Goal: Transaction & Acquisition: Purchase product/service

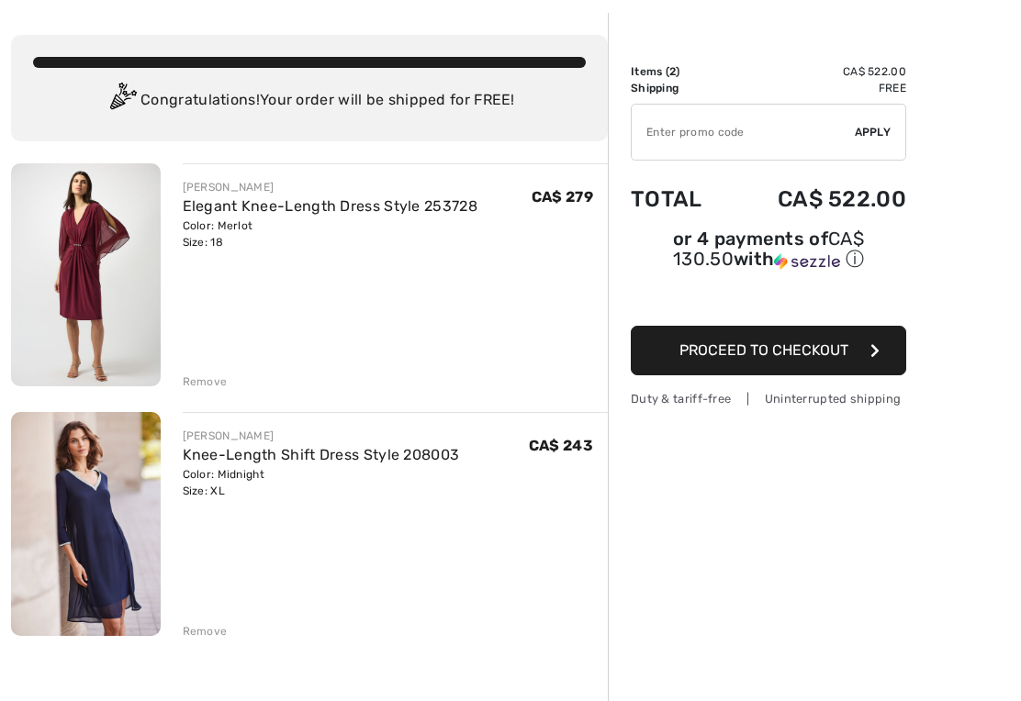
scroll to position [93, 0]
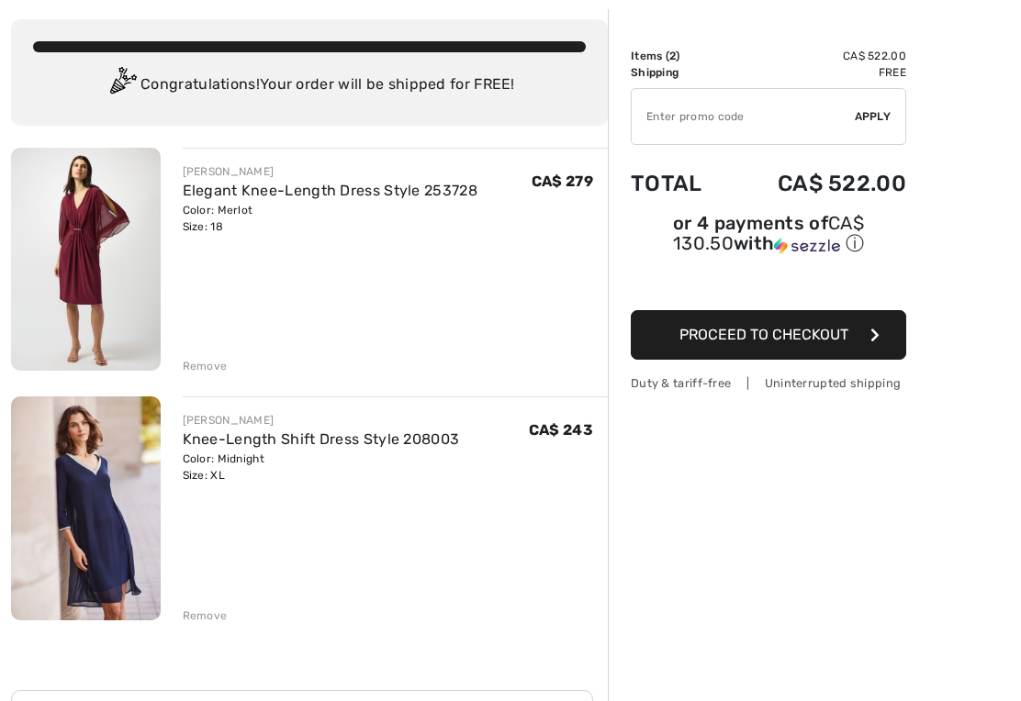
click at [225, 196] on link "Elegant Knee-Length Dress Style 253728" at bounding box center [330, 190] width 295 height 17
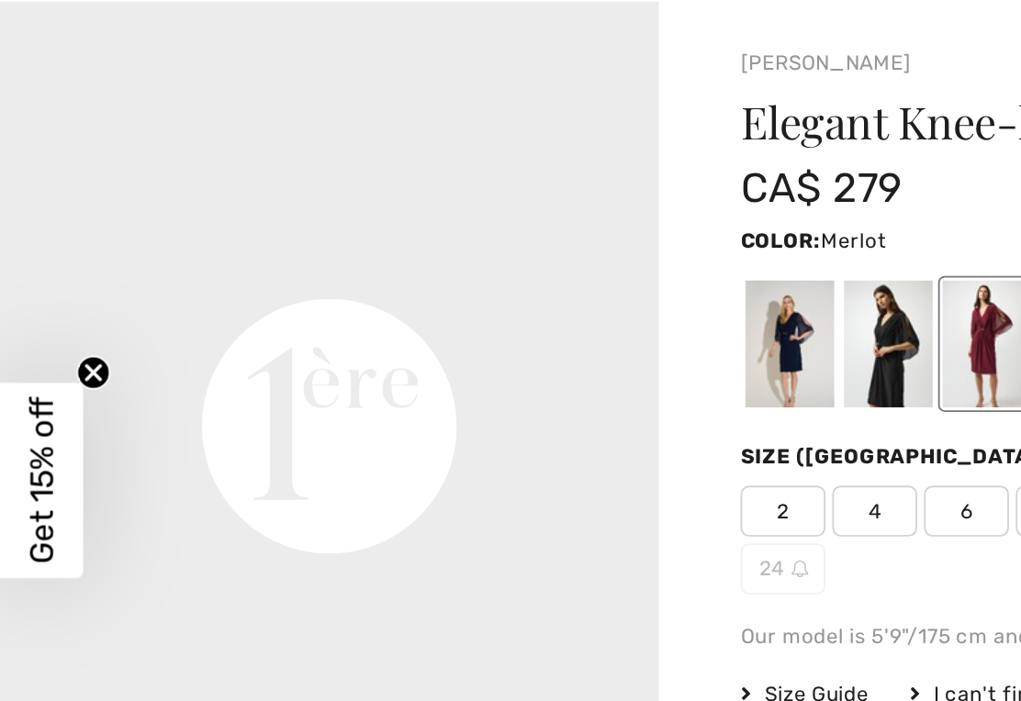
scroll to position [1213, 0]
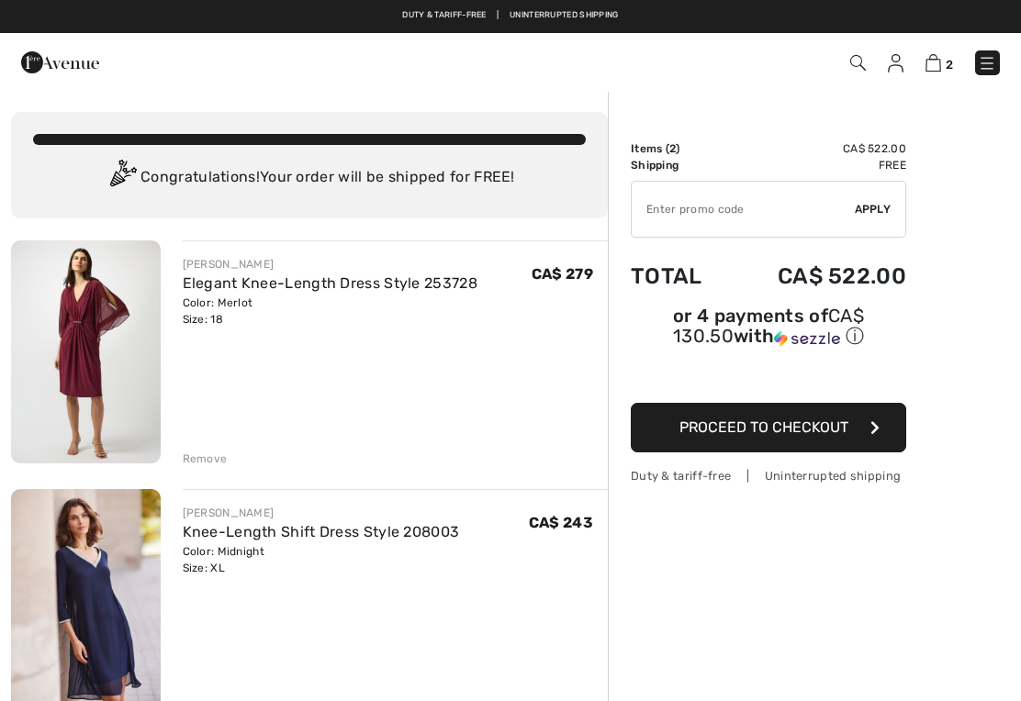
click at [202, 460] on div "Remove" at bounding box center [205, 459] width 45 height 17
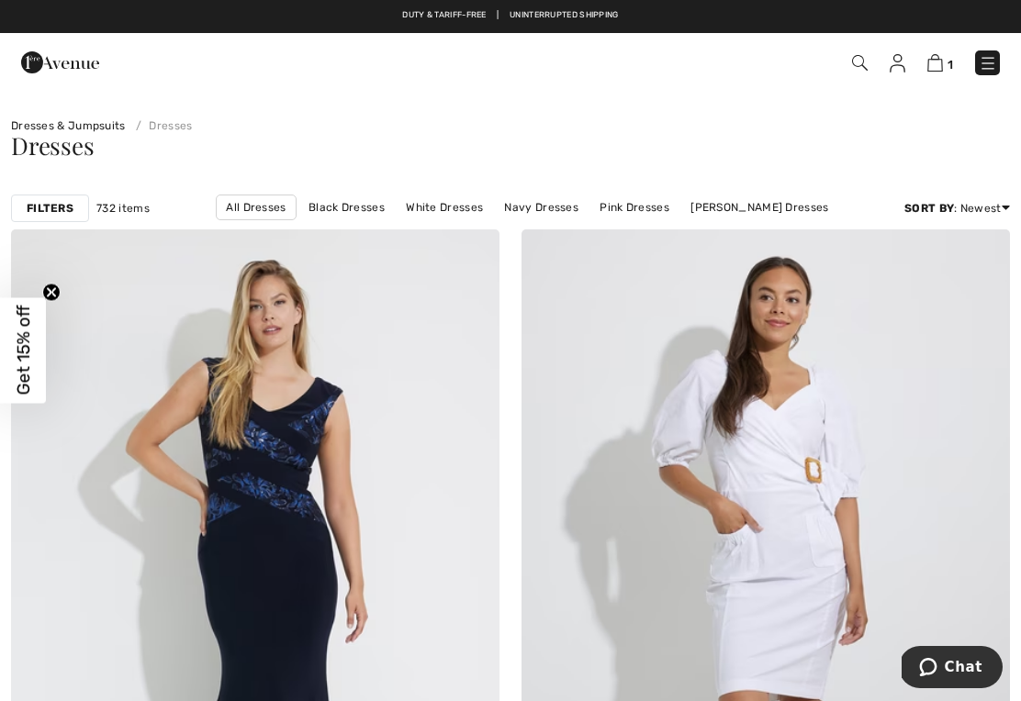
click at [539, 209] on link "Navy Dresses" at bounding box center [541, 208] width 93 height 24
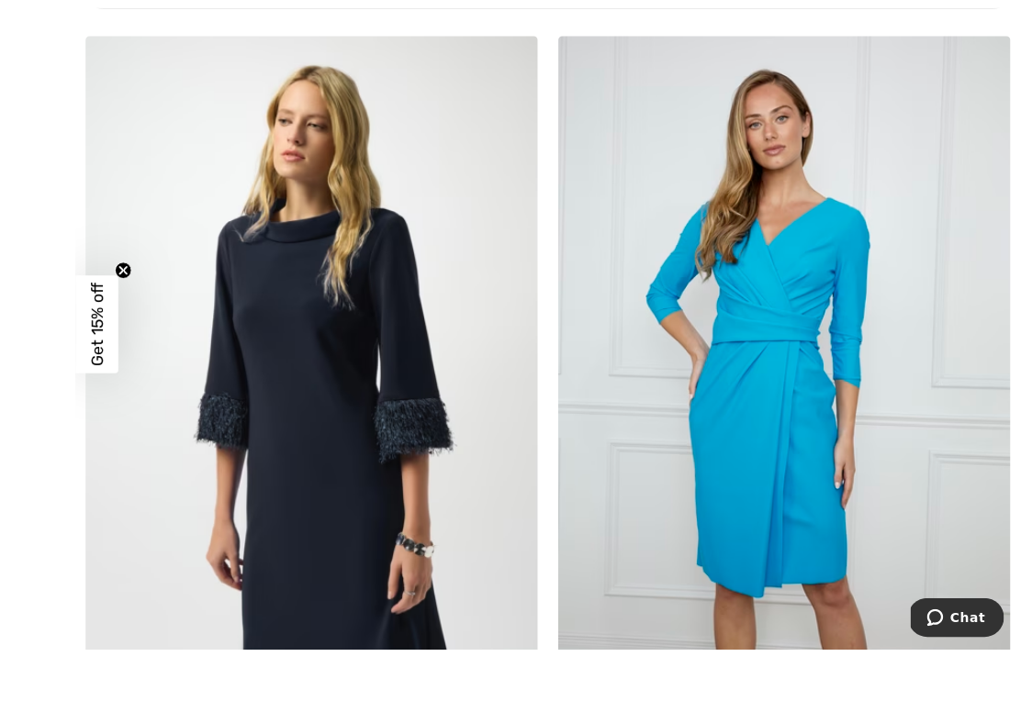
scroll to position [5311, 0]
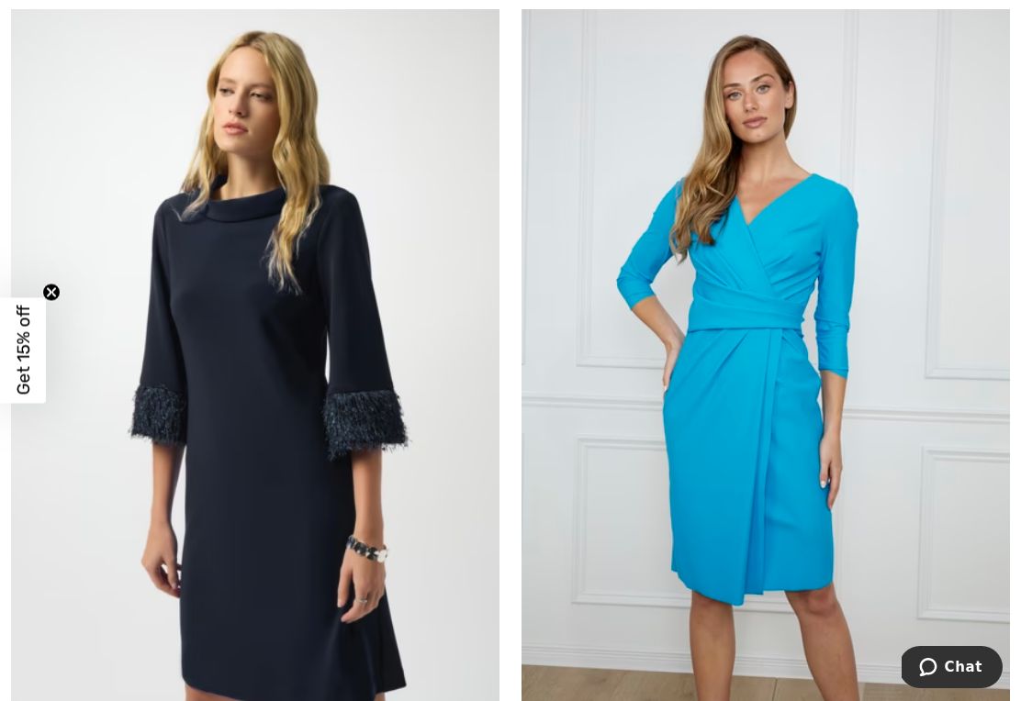
click at [295, 506] on img at bounding box center [255, 365] width 488 height 732
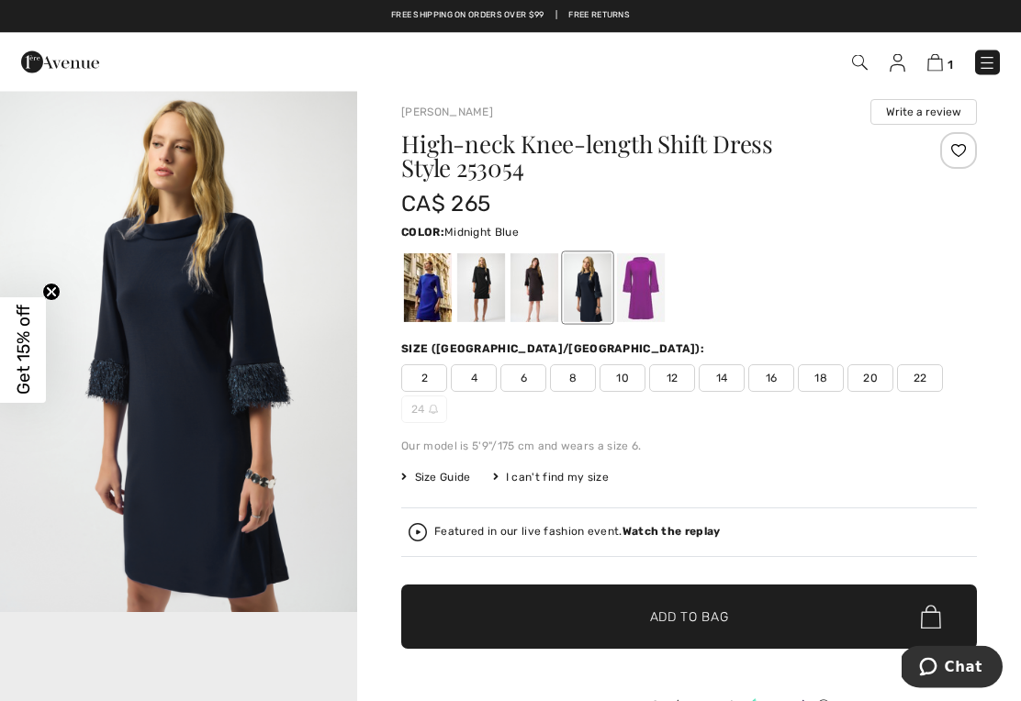
scroll to position [13, 0]
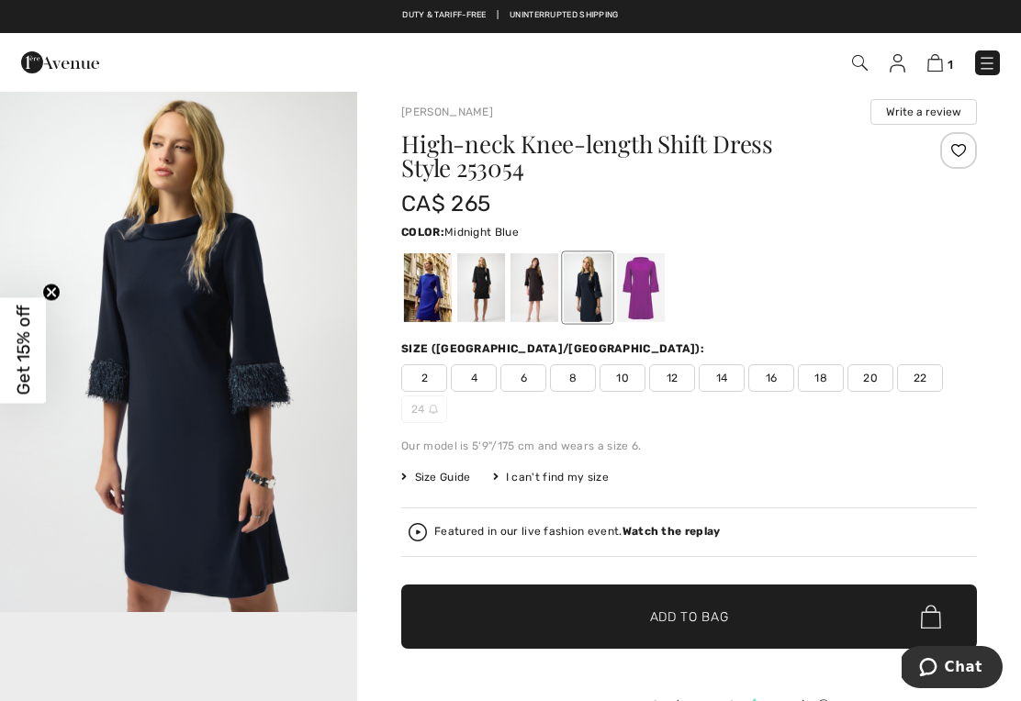
click at [596, 285] on div at bounding box center [588, 287] width 48 height 69
click at [650, 285] on div at bounding box center [641, 287] width 48 height 69
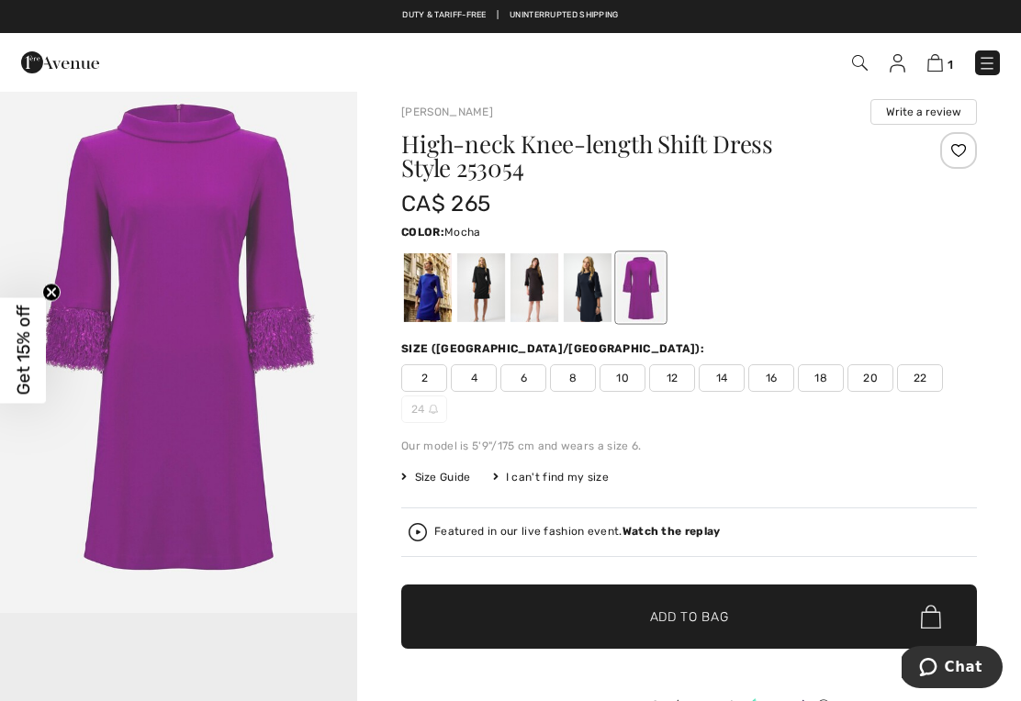
click at [539, 285] on div at bounding box center [534, 287] width 48 height 69
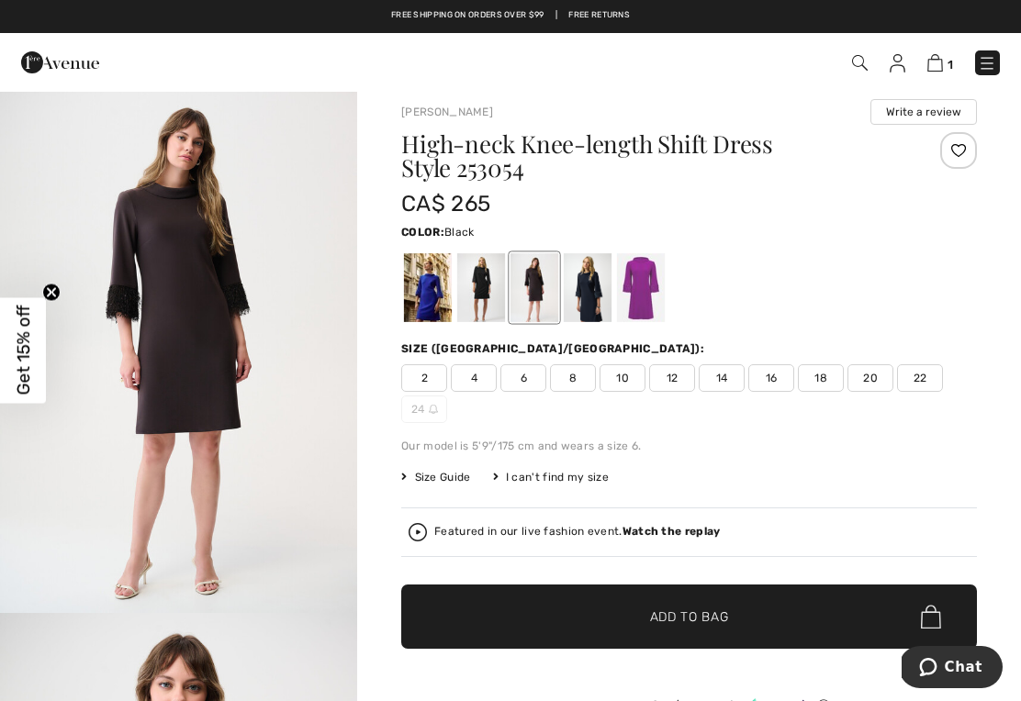
click at [487, 274] on div at bounding box center [481, 287] width 48 height 69
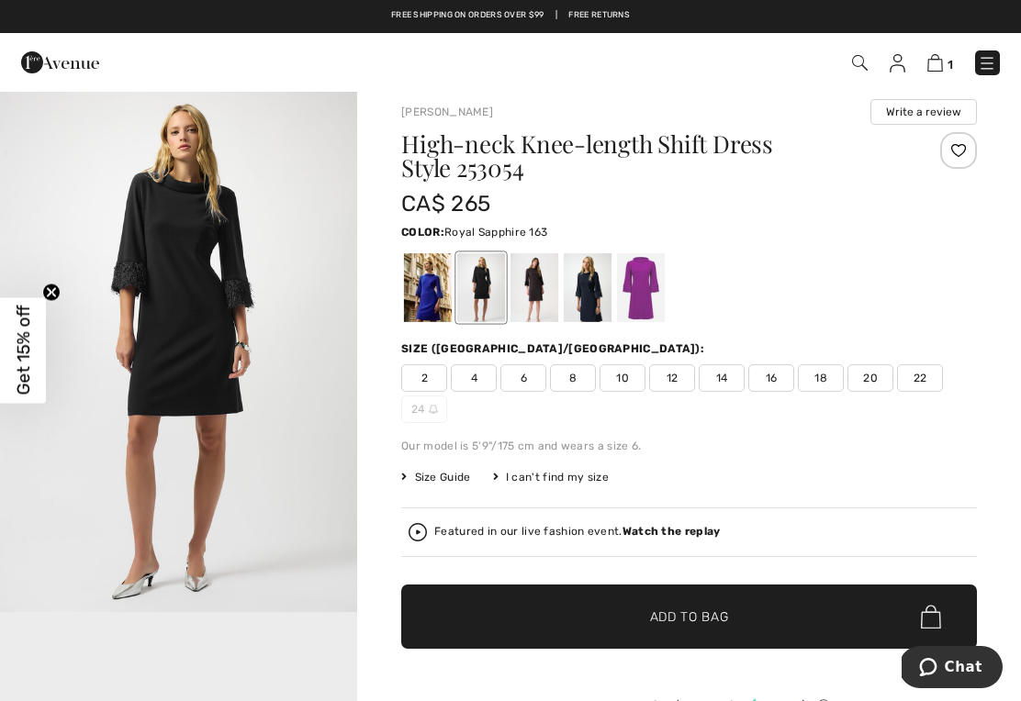
click at [430, 296] on div at bounding box center [428, 287] width 48 height 69
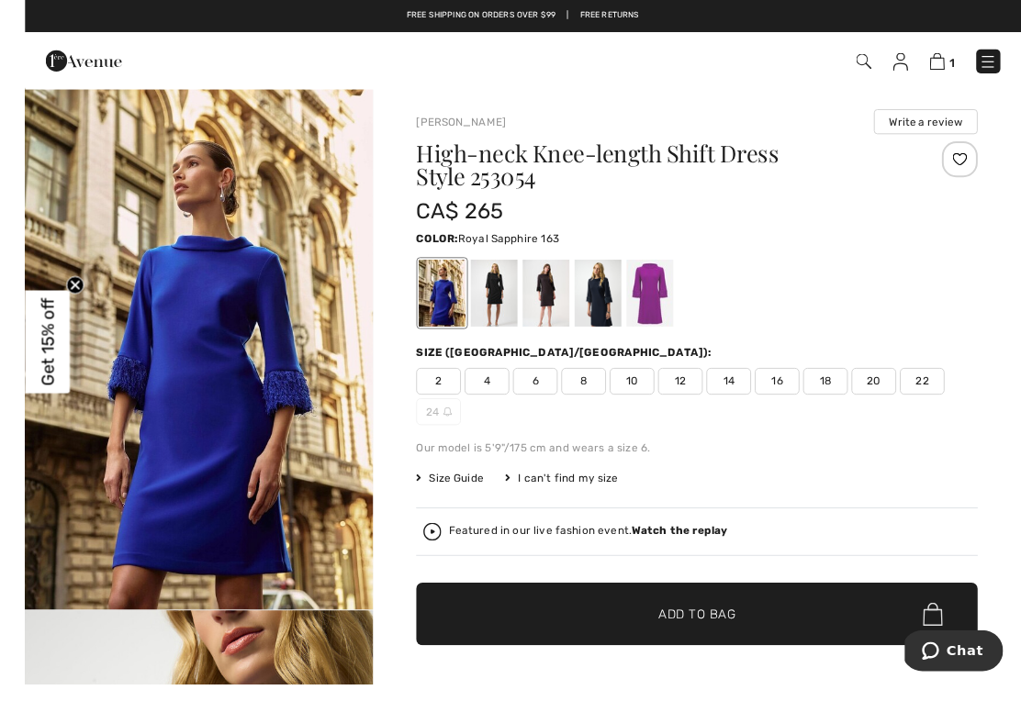
scroll to position [10, 0]
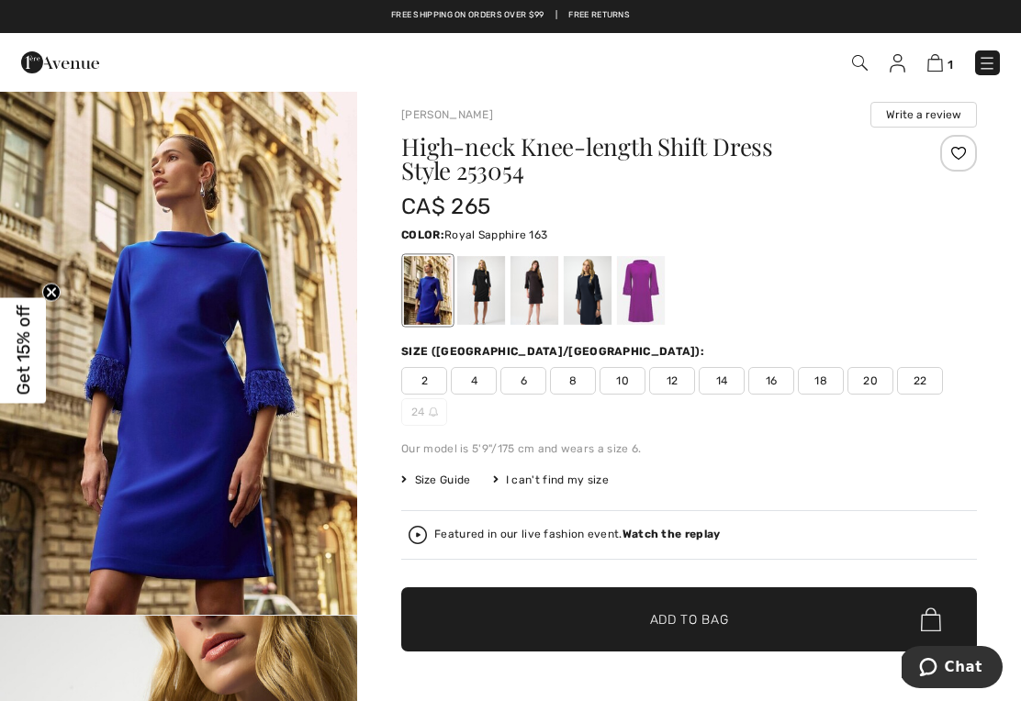
click at [598, 287] on div at bounding box center [588, 290] width 48 height 69
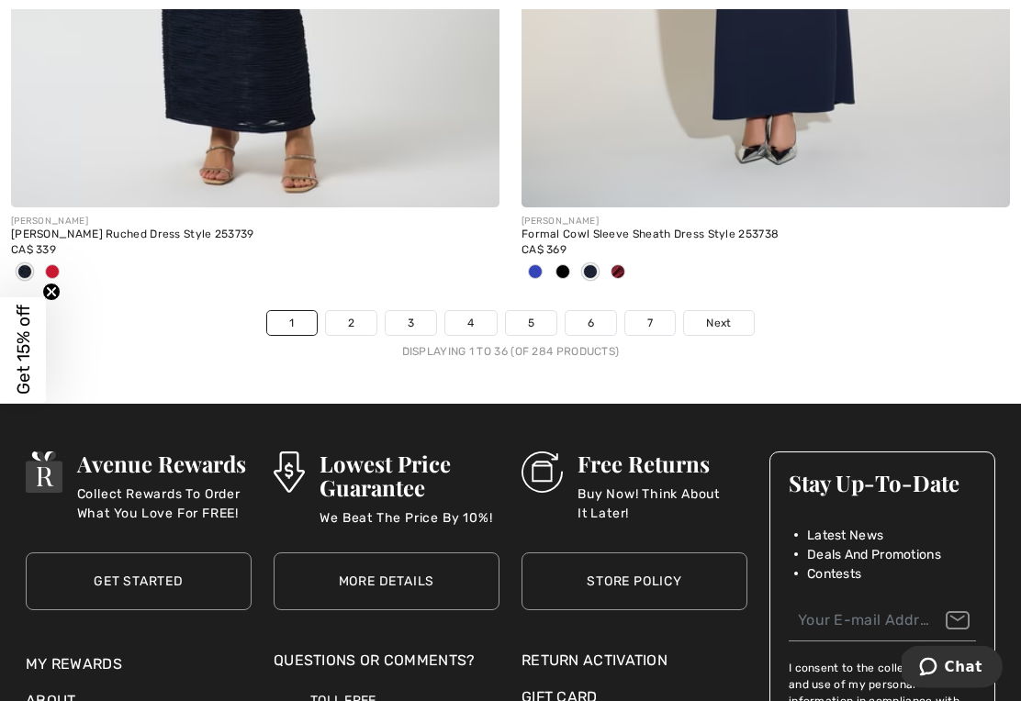
scroll to position [15109, 0]
click at [349, 316] on link "2" at bounding box center [351, 323] width 50 height 24
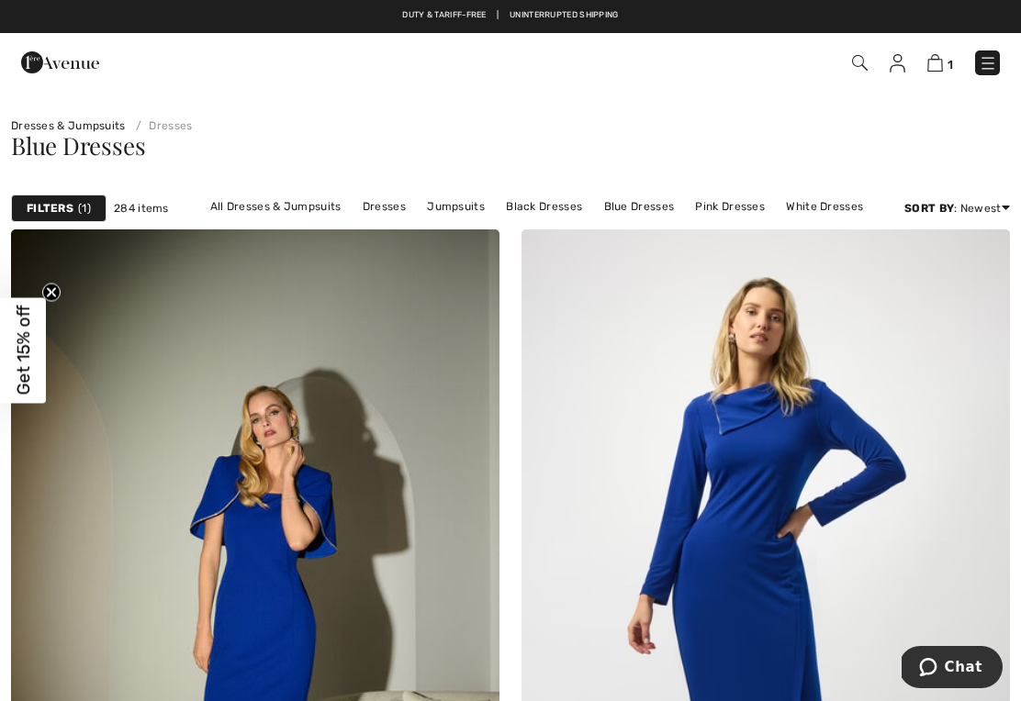
click at [538, 207] on link "Black Dresses" at bounding box center [544, 207] width 95 height 24
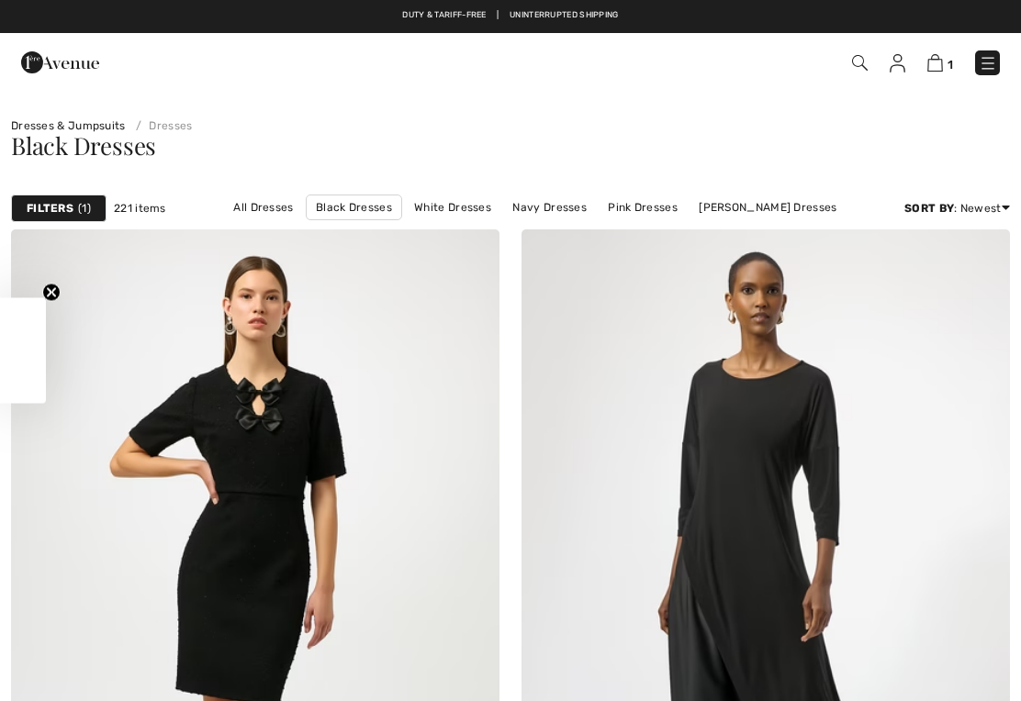
checkbox input "true"
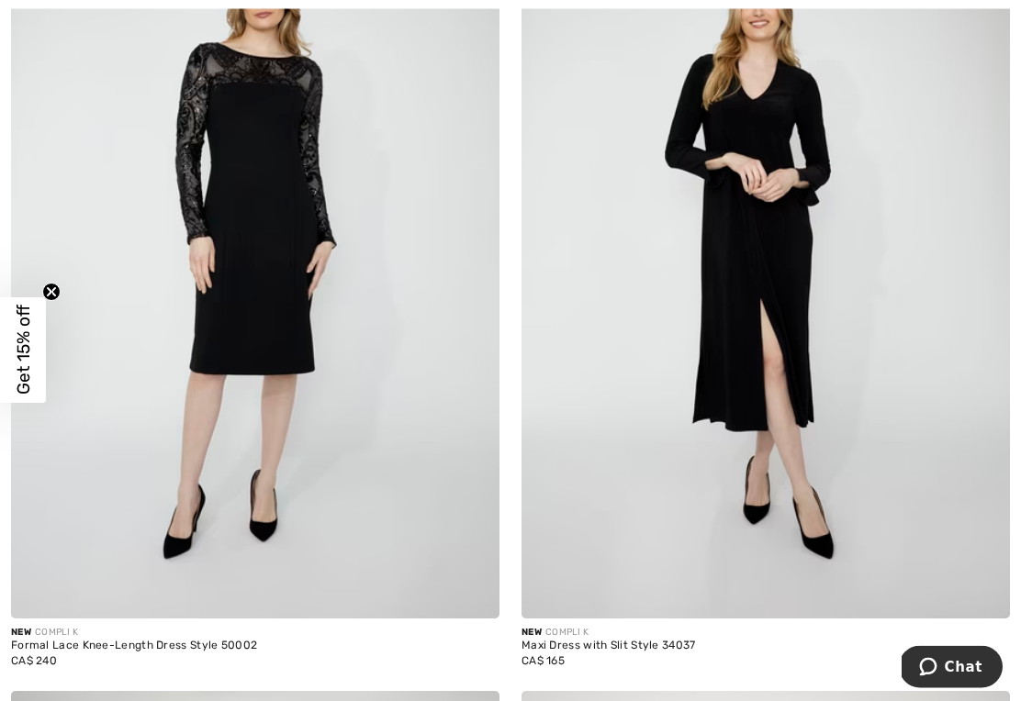
scroll to position [3657, 0]
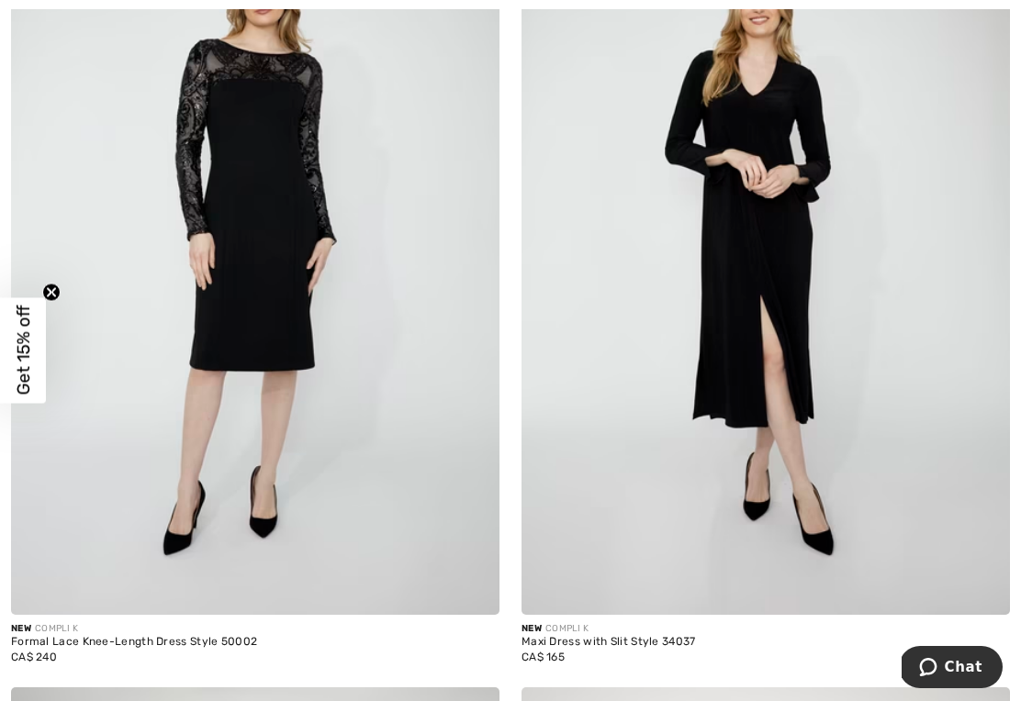
click at [274, 243] on img at bounding box center [255, 249] width 488 height 732
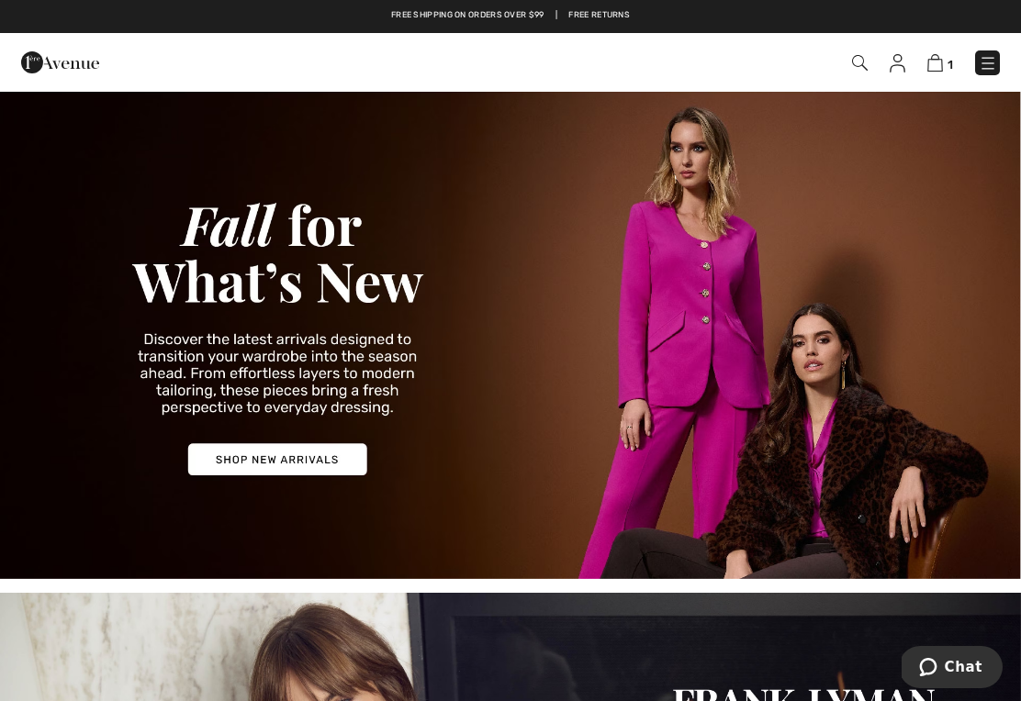
click at [942, 72] on img at bounding box center [935, 62] width 16 height 17
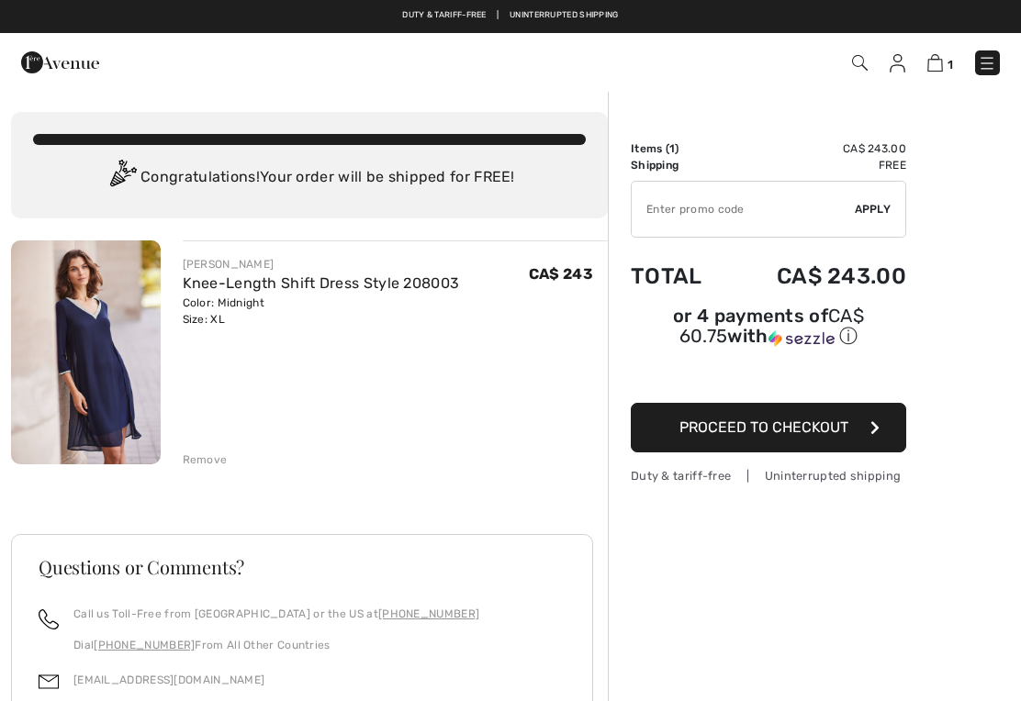
click at [244, 290] on link "Knee-Length Shift Dress Style 208003" at bounding box center [321, 282] width 277 height 17
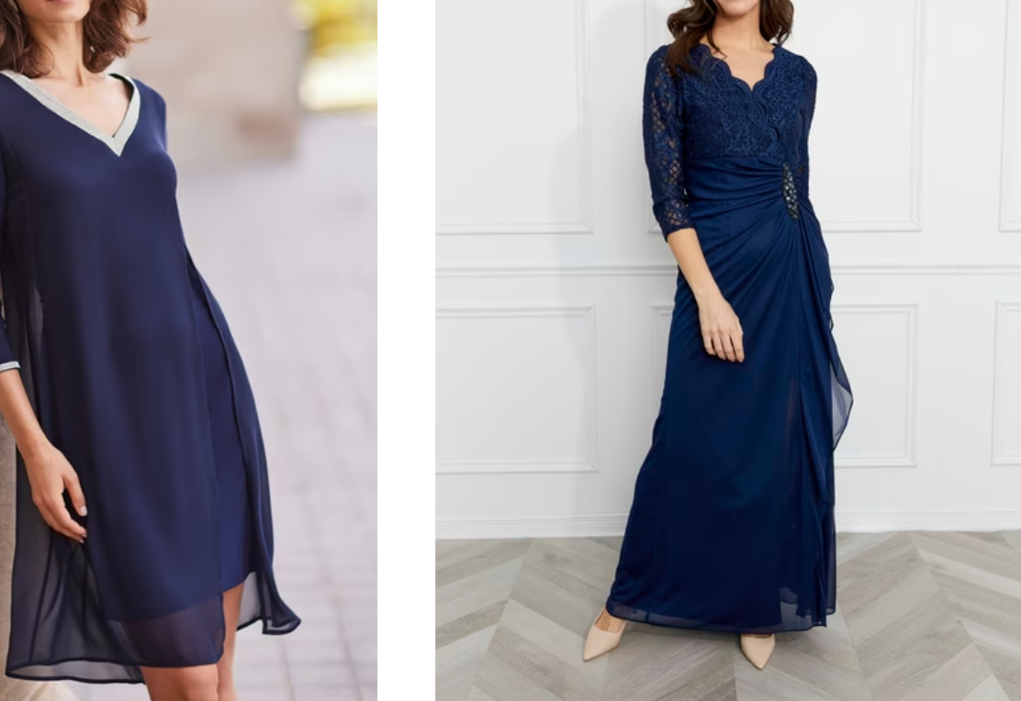
scroll to position [738, 0]
click at [261, 362] on img at bounding box center [375, 532] width 228 height 341
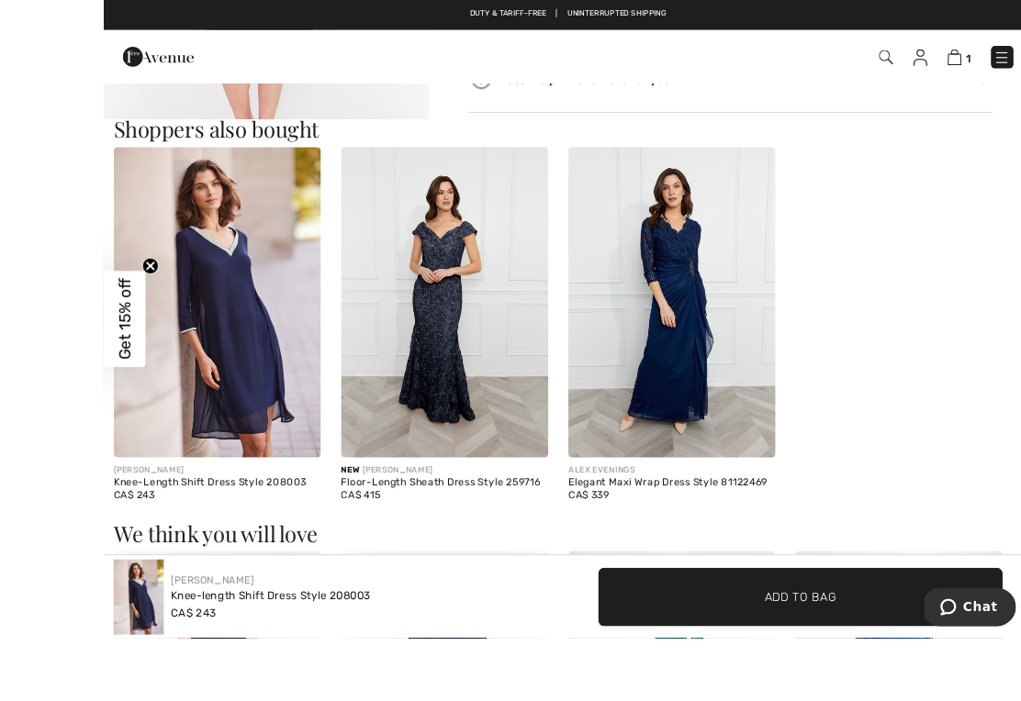
scroll to position [977, 0]
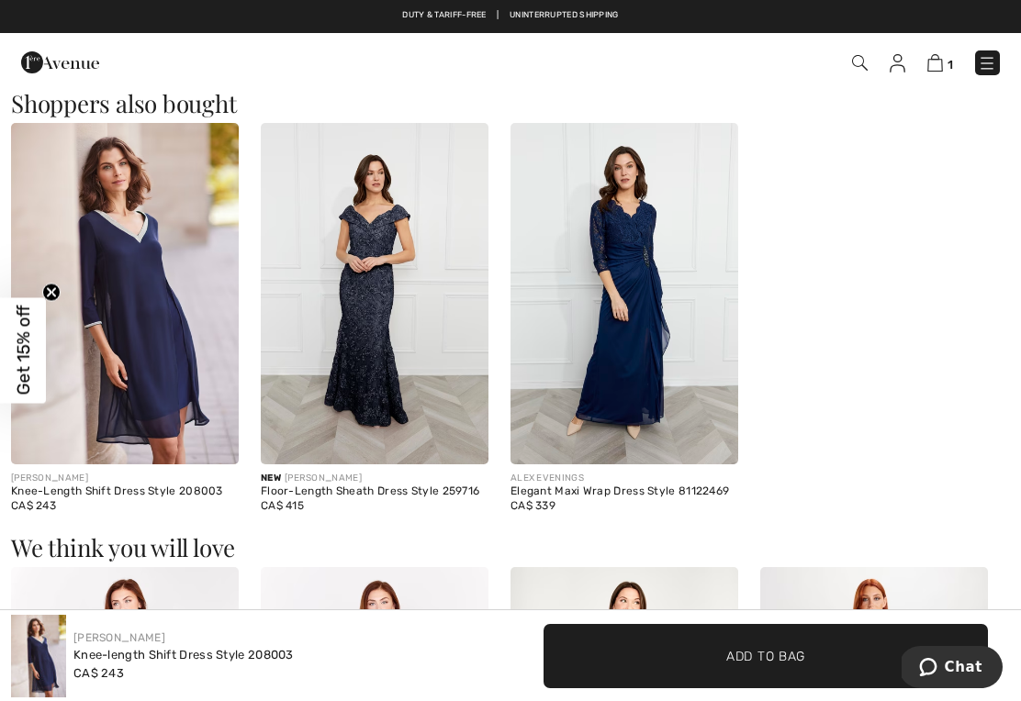
click at [142, 497] on div "Knee-Length Shift Dress Style 208003" at bounding box center [125, 492] width 228 height 13
click at [50, 494] on div "Knee-Length Shift Dress Style 208003" at bounding box center [125, 492] width 228 height 13
click at [188, 323] on img at bounding box center [125, 293] width 228 height 341
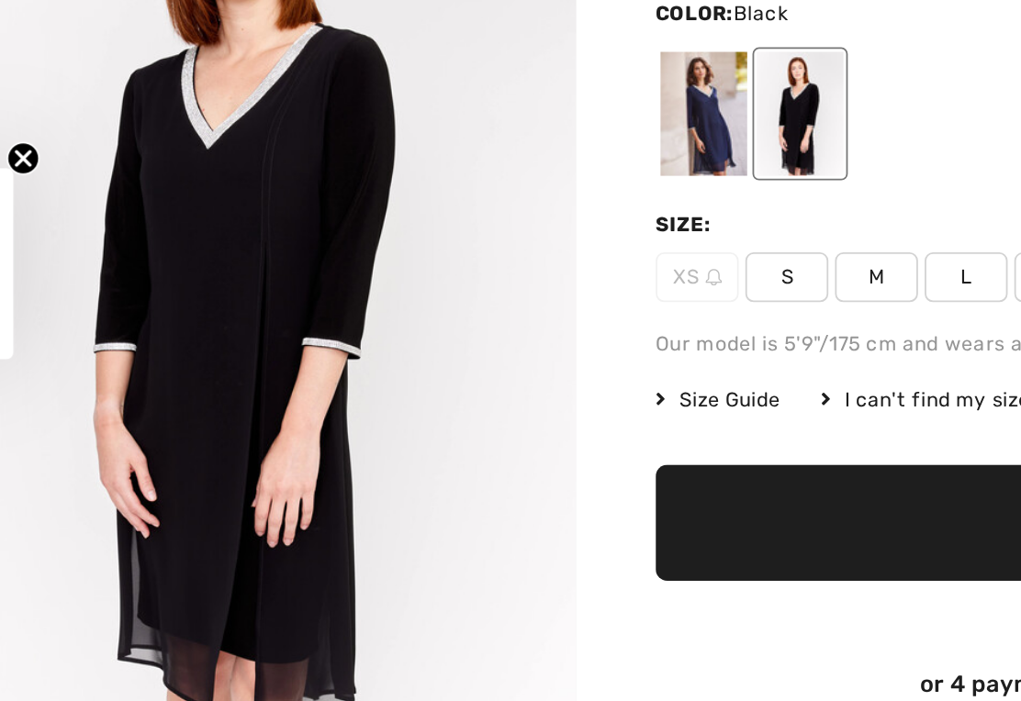
click at [404, 233] on div at bounding box center [428, 267] width 48 height 69
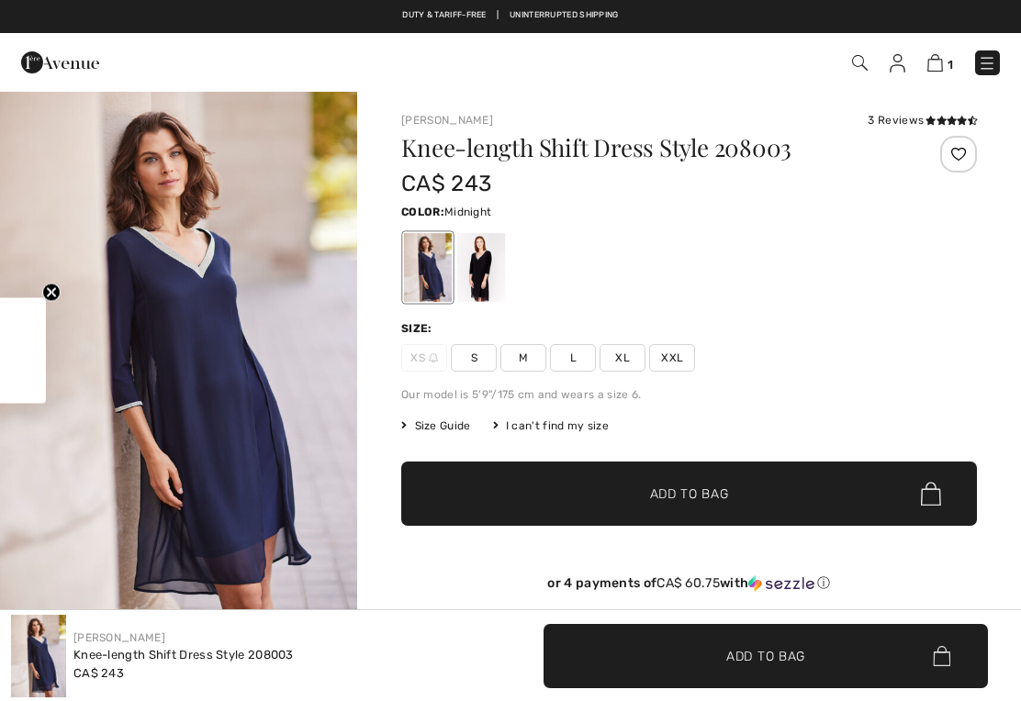
checkbox input "true"
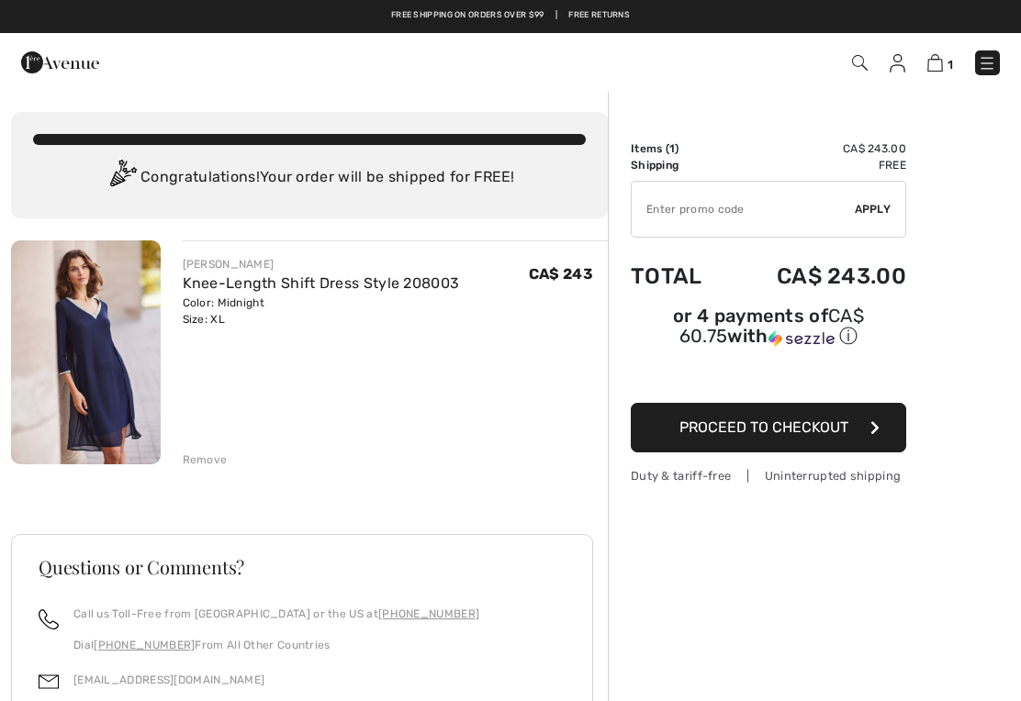
click at [900, 66] on img at bounding box center [897, 63] width 16 height 18
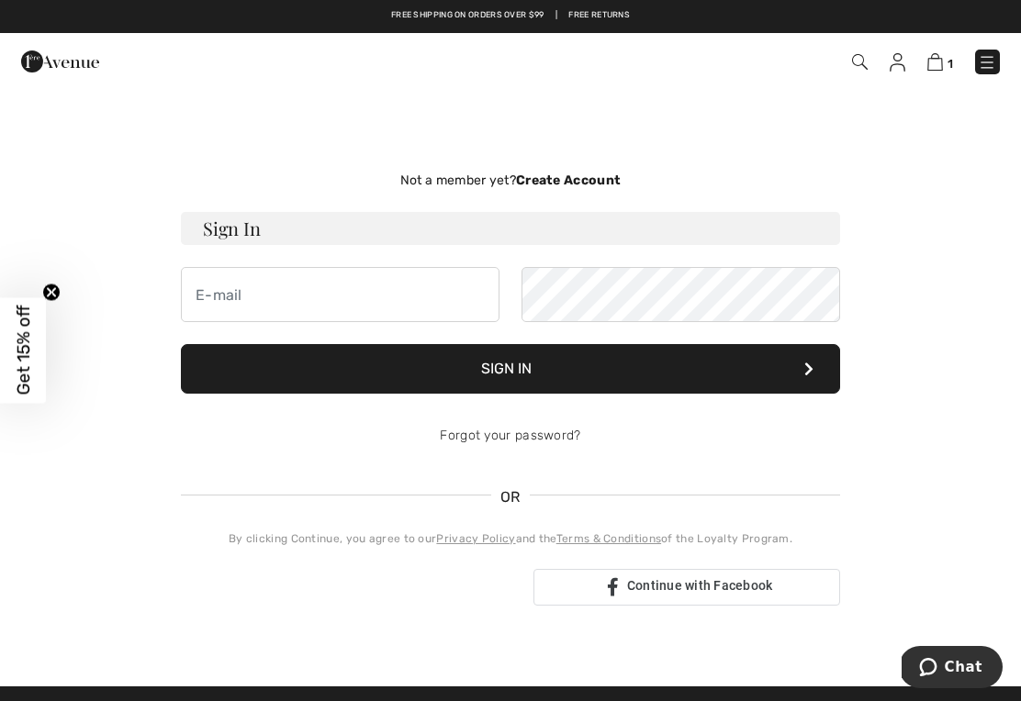
click at [941, 64] on img at bounding box center [935, 61] width 16 height 17
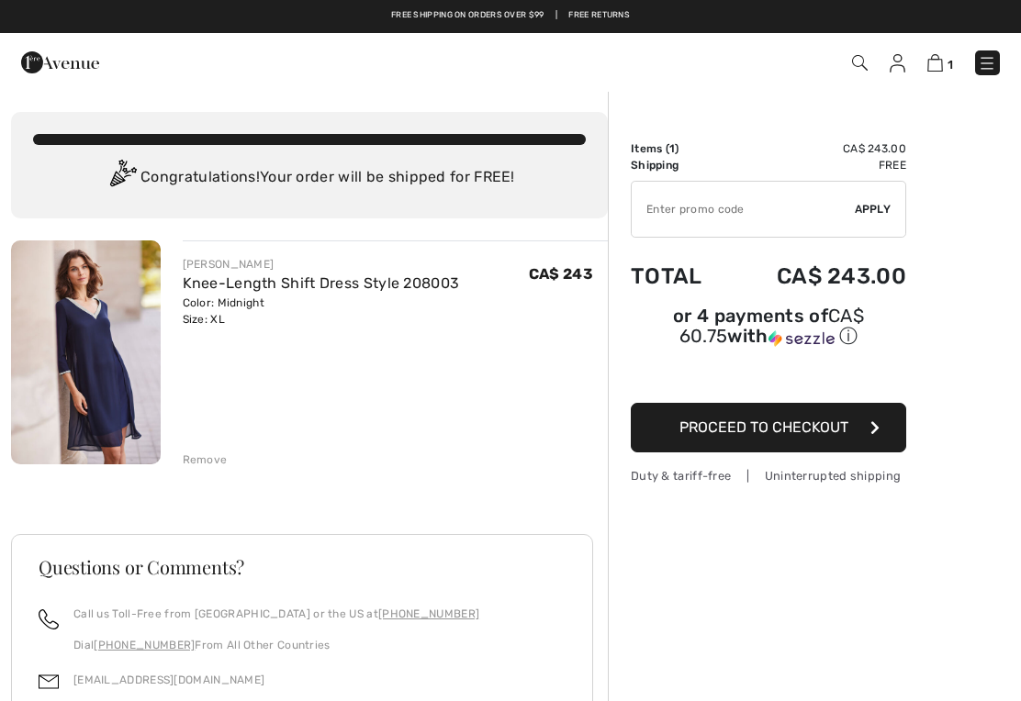
click at [109, 352] on img at bounding box center [86, 352] width 150 height 224
